Goal: Check status: Check status

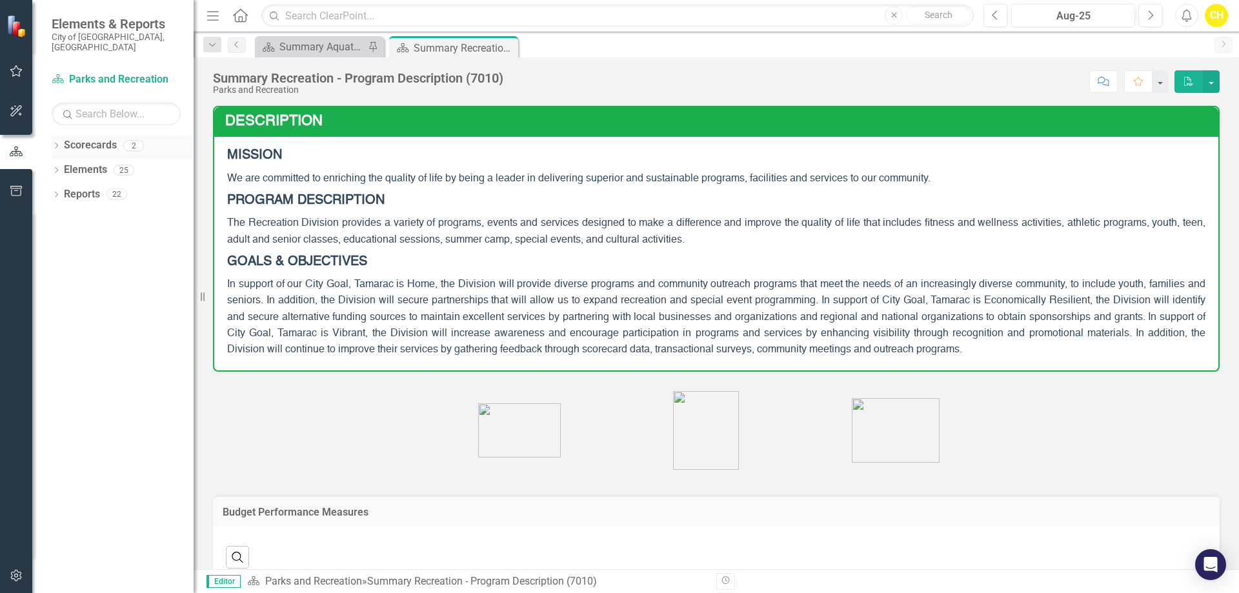
click at [76, 138] on link "Scorecards" at bounding box center [90, 145] width 53 height 15
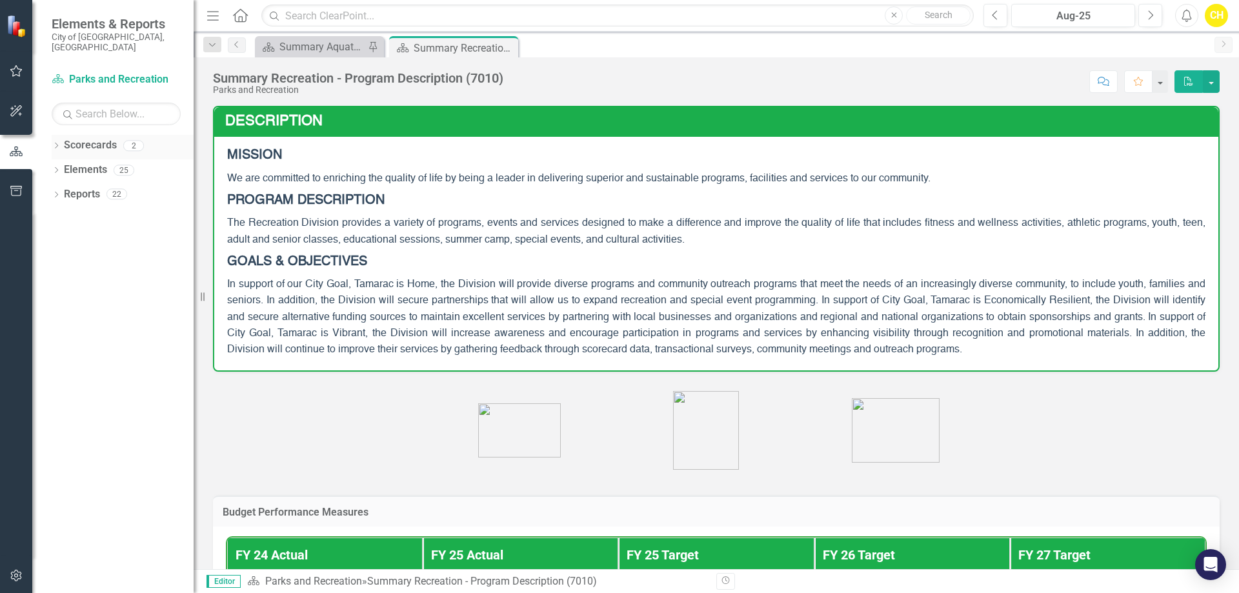
click at [54, 143] on icon "Dropdown" at bounding box center [56, 146] width 9 height 7
click at [69, 165] on div "Dropdown" at bounding box center [64, 170] width 13 height 11
click at [137, 187] on link "Aquatics and Fitness Center" at bounding box center [139, 194] width 110 height 15
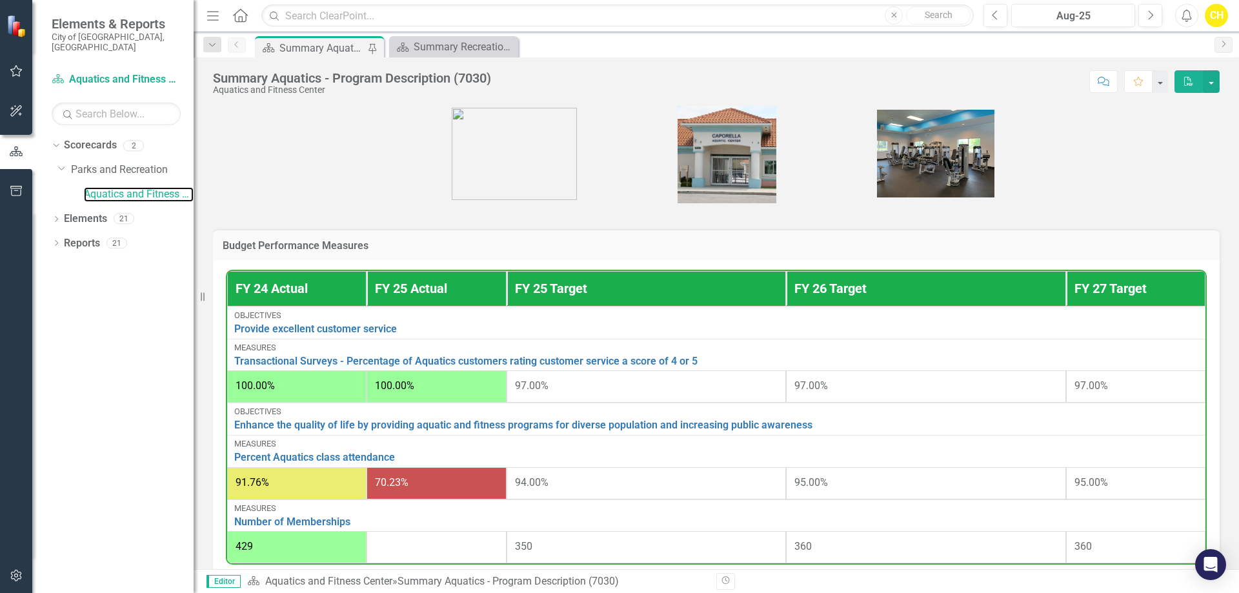
scroll to position [452, 0]
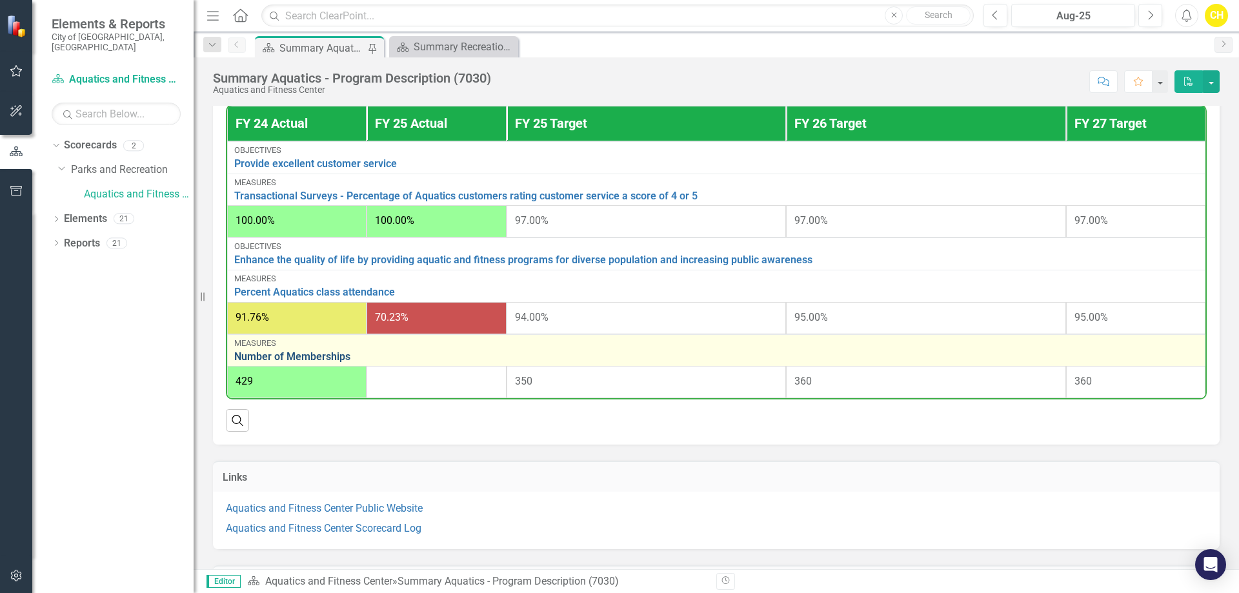
click at [301, 355] on link "Number of Memberships" at bounding box center [716, 357] width 964 height 12
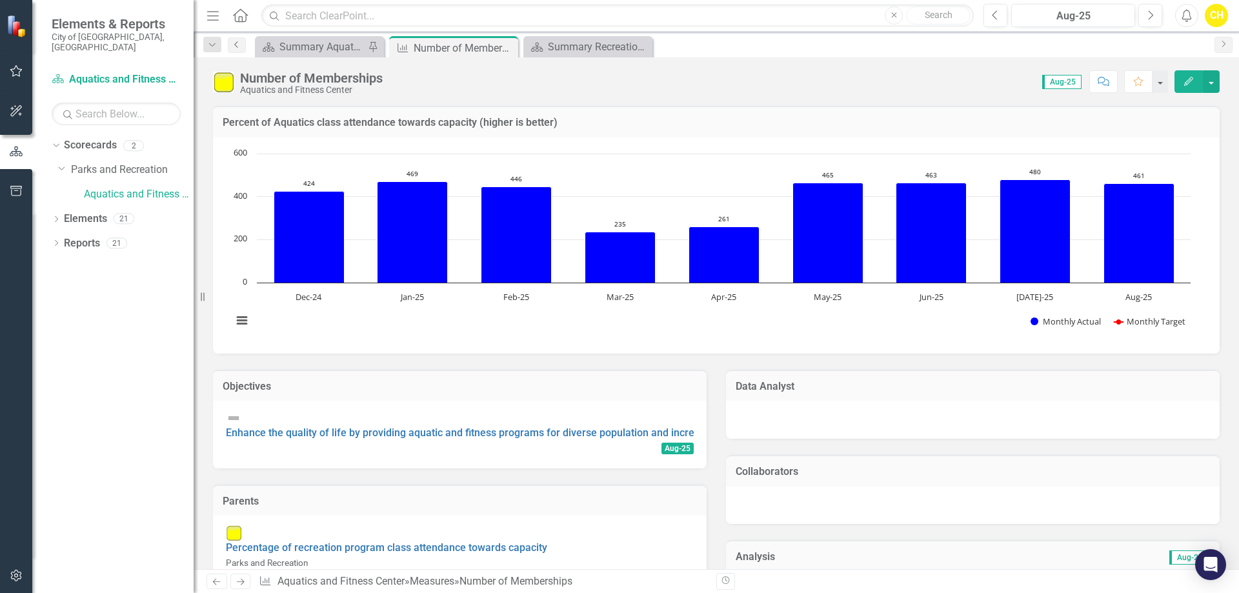
click at [235, 43] on icon "Previous" at bounding box center [237, 45] width 10 height 8
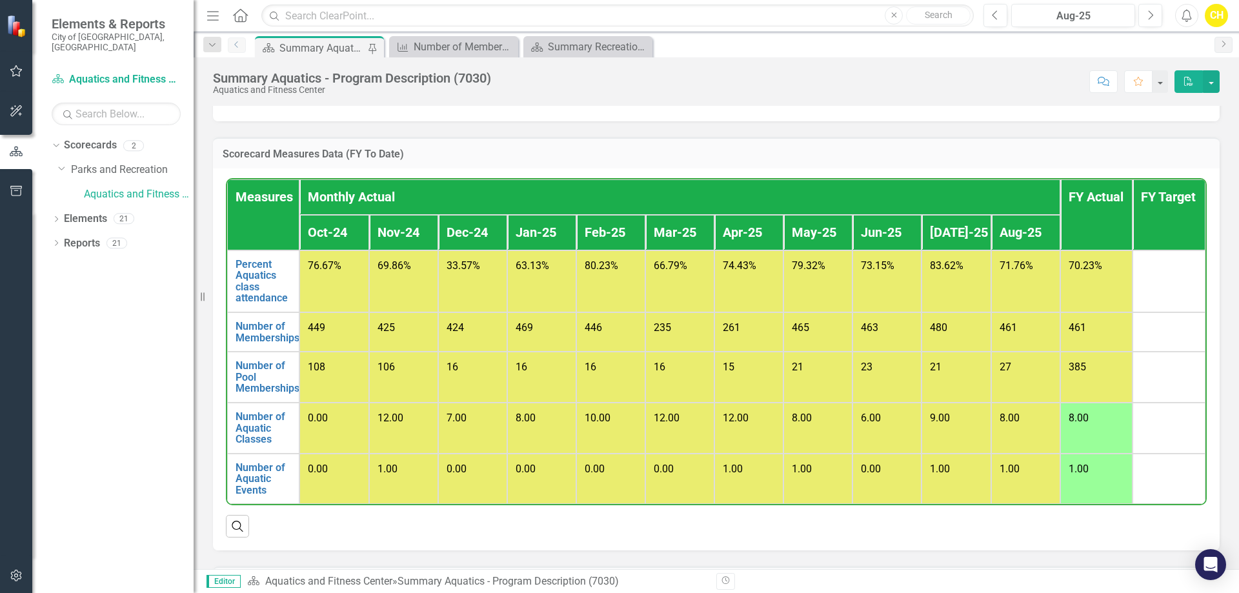
scroll to position [948, 0]
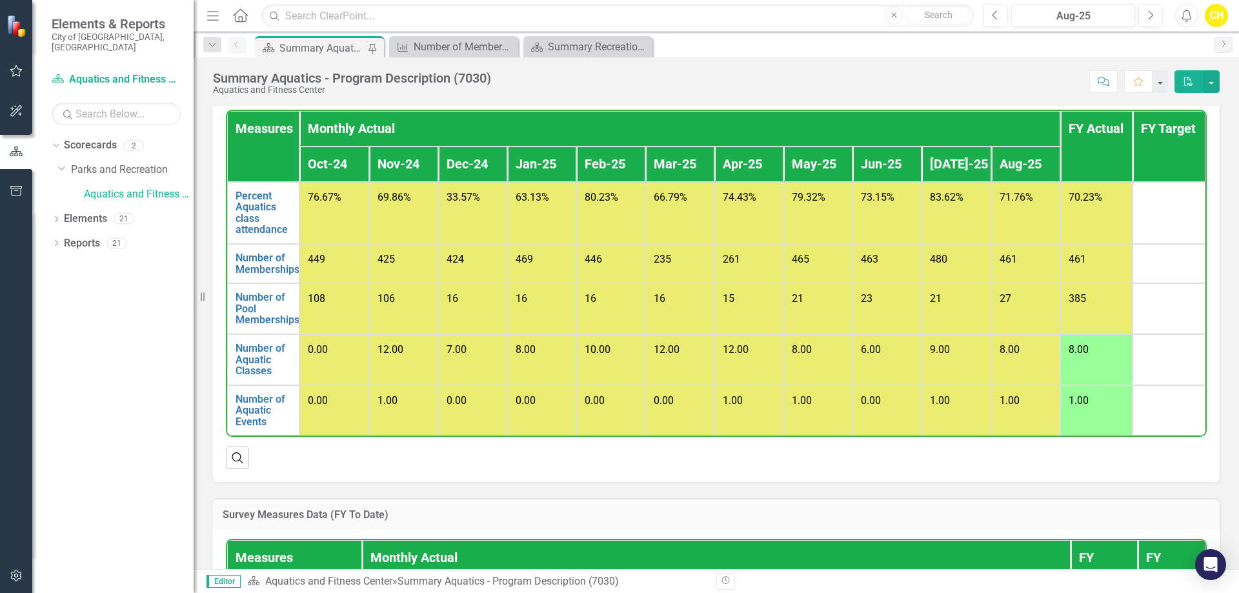
click at [980, 372] on td "9.00" at bounding box center [955, 359] width 69 height 51
